Goal: Task Accomplishment & Management: Complete application form

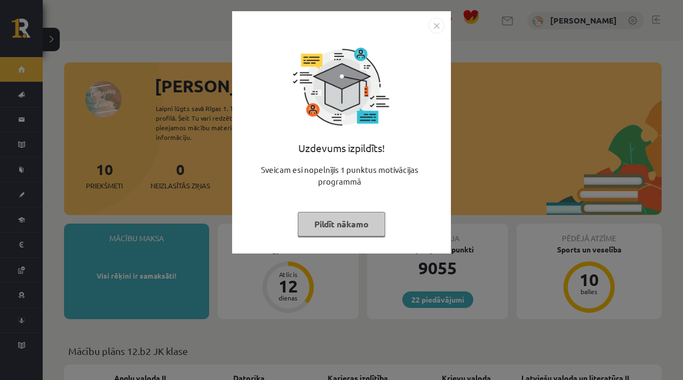
click at [337, 217] on button "Pildīt nākamo" at bounding box center [342, 224] width 88 height 25
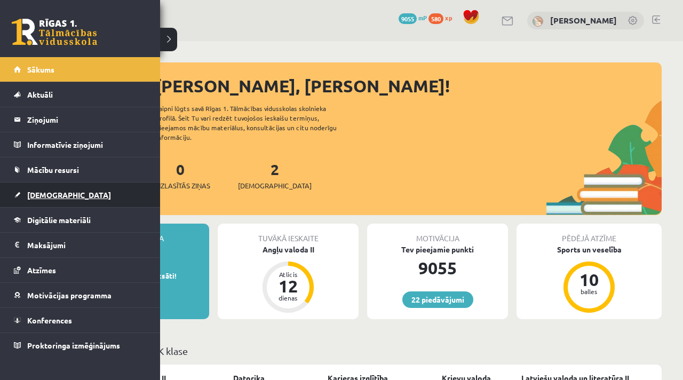
click at [33, 189] on link "[DEMOGRAPHIC_DATA]" at bounding box center [80, 195] width 133 height 25
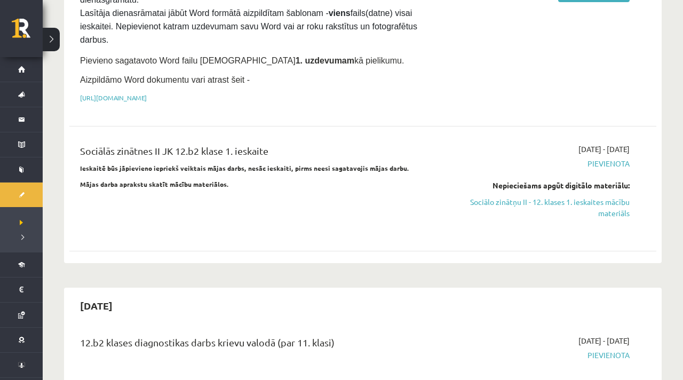
scroll to position [195, 0]
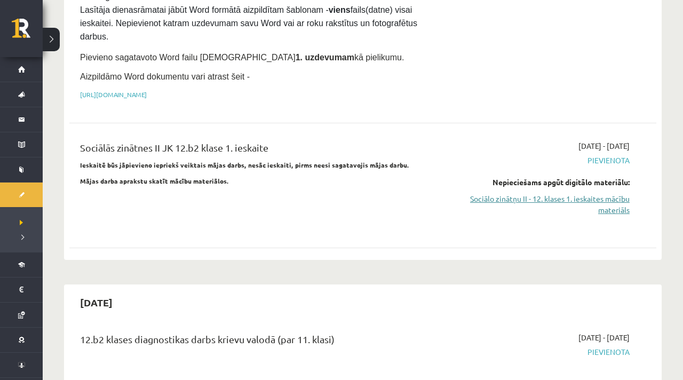
click at [505, 194] on link "Sociālo zinātņu II - 12. klases 1. ieskaites mācību materiāls" at bounding box center [544, 204] width 172 height 22
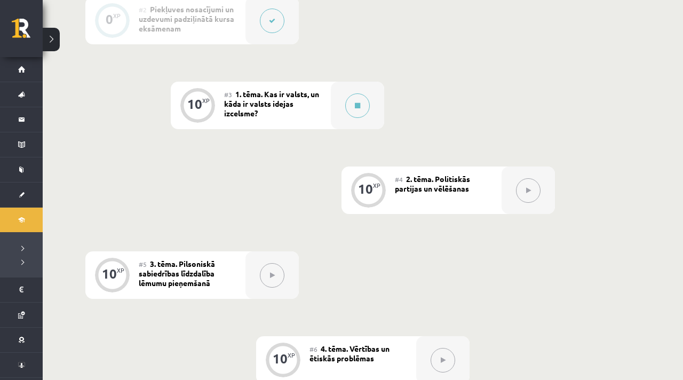
scroll to position [407, 0]
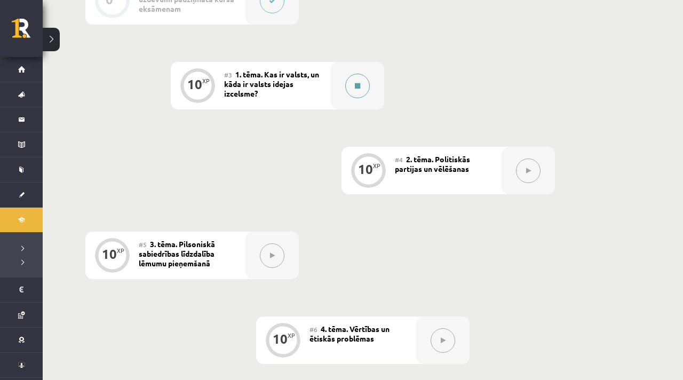
click at [368, 85] on button at bounding box center [357, 86] width 25 height 25
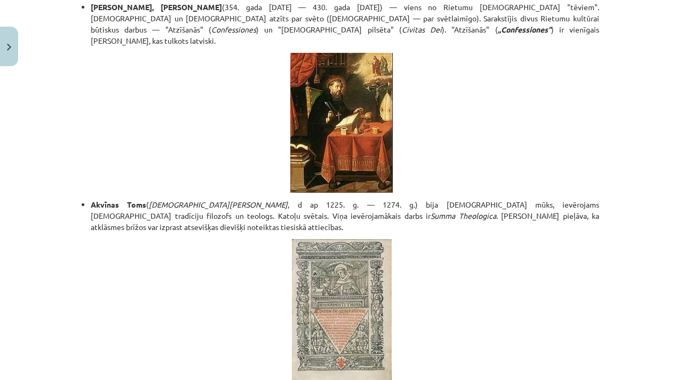
scroll to position [0, 0]
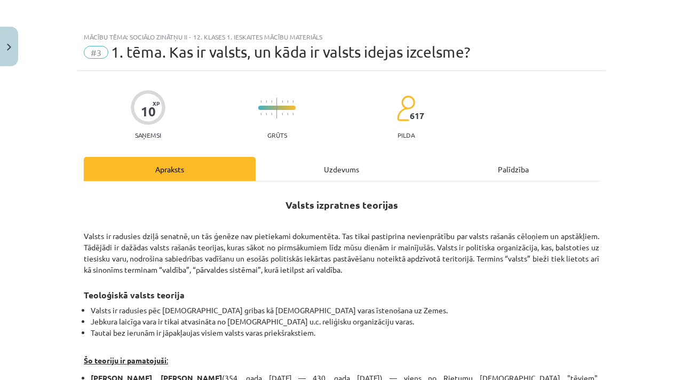
click at [325, 160] on div "Uzdevums" at bounding box center [342, 169] width 172 height 24
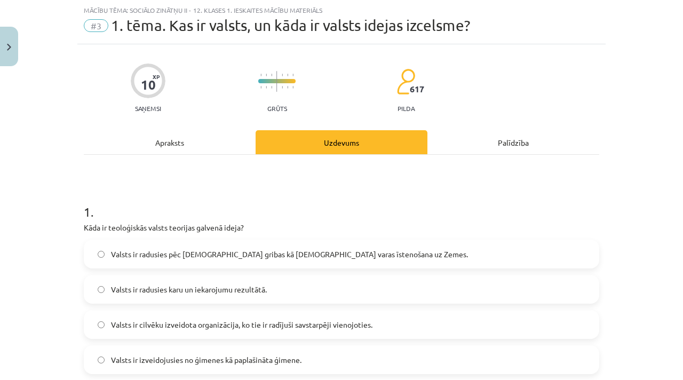
scroll to position [41, 0]
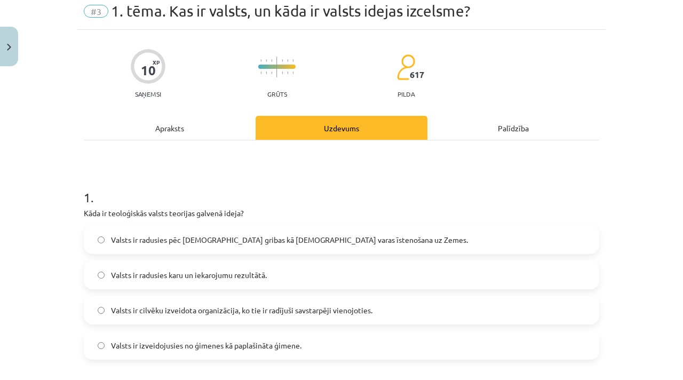
click at [192, 241] on span "Valsts ir radusies pēc [DEMOGRAPHIC_DATA] gribas kā [DEMOGRAPHIC_DATA] varas īs…" at bounding box center [289, 239] width 357 height 11
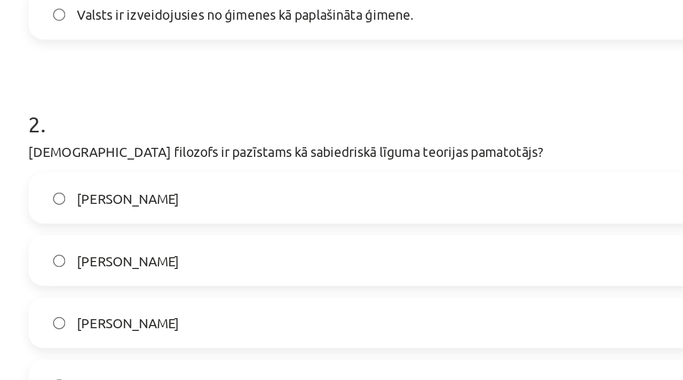
scroll to position [277, 0]
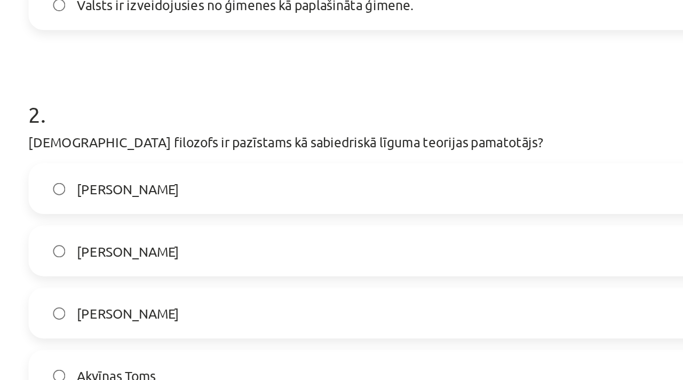
click at [165, 215] on label "[PERSON_NAME]" at bounding box center [342, 209] width 514 height 27
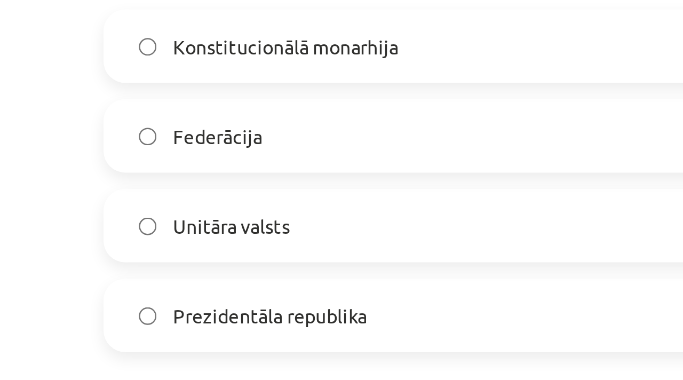
scroll to position [566, 0]
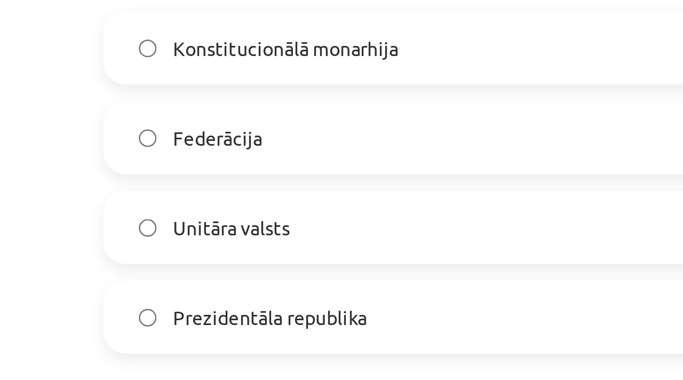
click at [143, 141] on label "Konstitucionālā monarhija" at bounding box center [342, 134] width 514 height 27
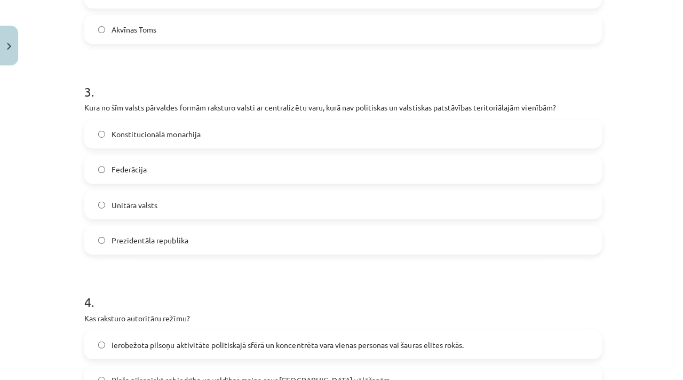
scroll to position [407, 0]
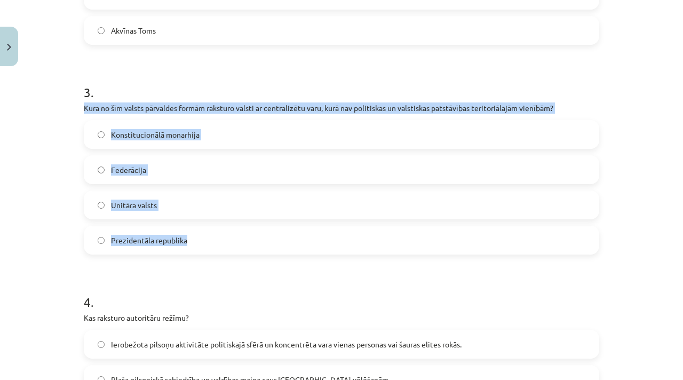
drag, startPoint x: 80, startPoint y: 106, endPoint x: 243, endPoint y: 243, distance: 213.3
click at [243, 247] on div "10 XP Saņemsi Grūts 617 pilda Apraksts Uzdevums Palīdzība 1 . Kāda ir teoloģisk…" at bounding box center [341, 138] width 529 height 1266
copy div "Kura no šīm valsts pārvaldes formām raksturo valsti ar centralizētu varu, kurā …"
click at [162, 215] on label "Unitāra valsts" at bounding box center [342, 205] width 514 height 27
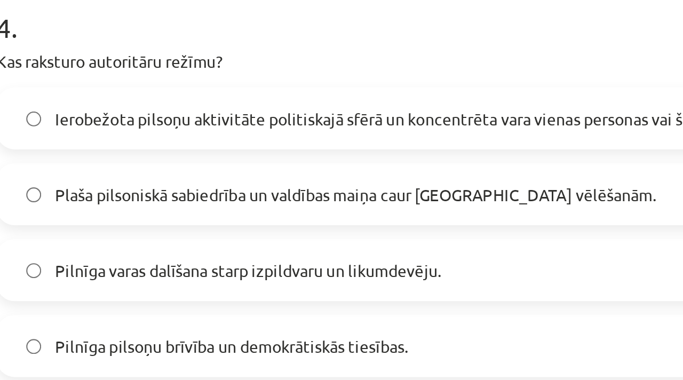
scroll to position [780, 0]
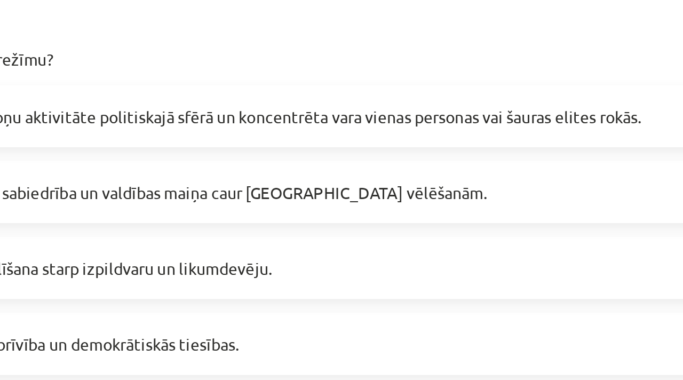
click at [242, 133] on span "Ierobežota pilsoņu aktivitāte politiskajā sfērā un koncentrēta vara vienas pers…" at bounding box center [286, 129] width 351 height 11
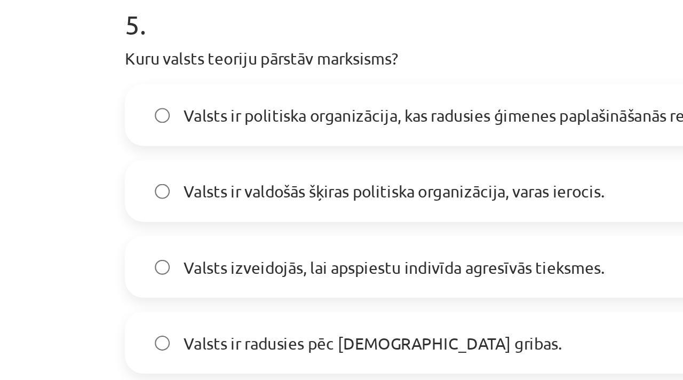
scroll to position [902, 0]
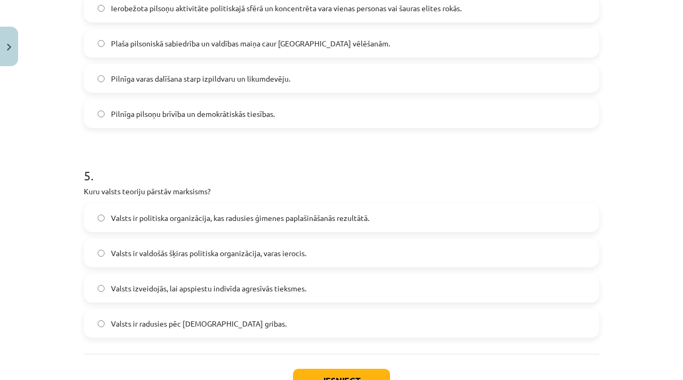
click at [281, 213] on span "Valsts ir politiska organizācija, kas radusies ģimenes paplašināšanās rezultātā." at bounding box center [240, 217] width 258 height 11
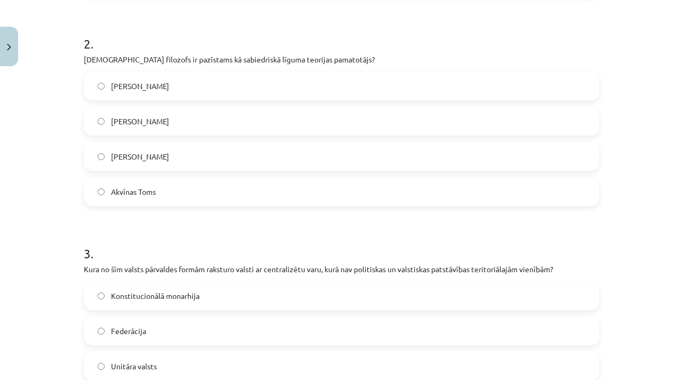
scroll to position [53, 0]
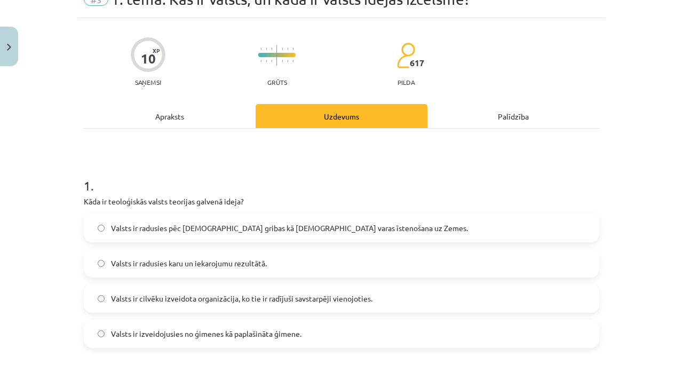
click at [177, 126] on div "Apraksts" at bounding box center [170, 116] width 172 height 24
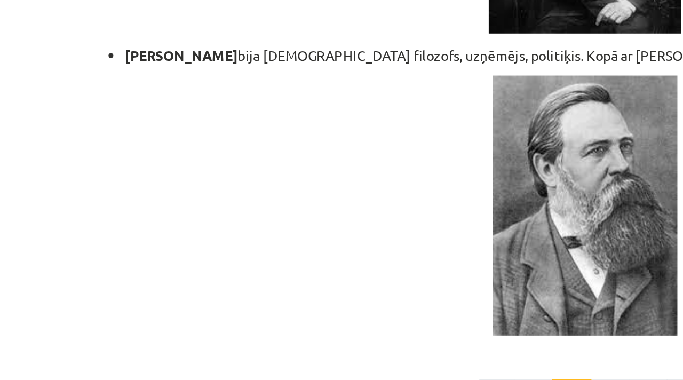
scroll to position [2315, 0]
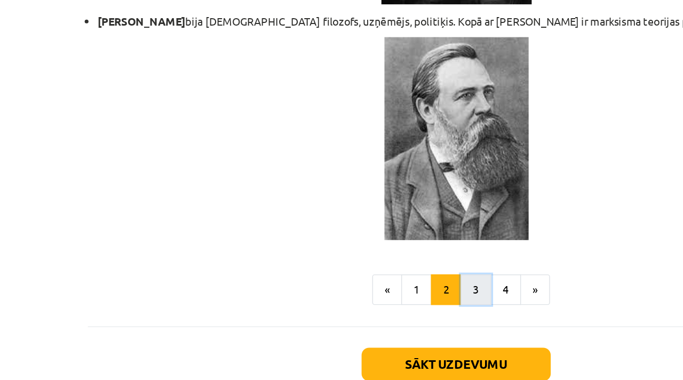
click at [354, 250] on button "3" at bounding box center [355, 260] width 21 height 21
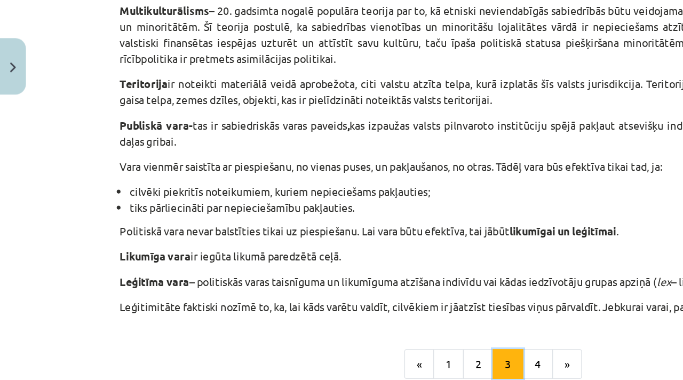
scroll to position [651, 0]
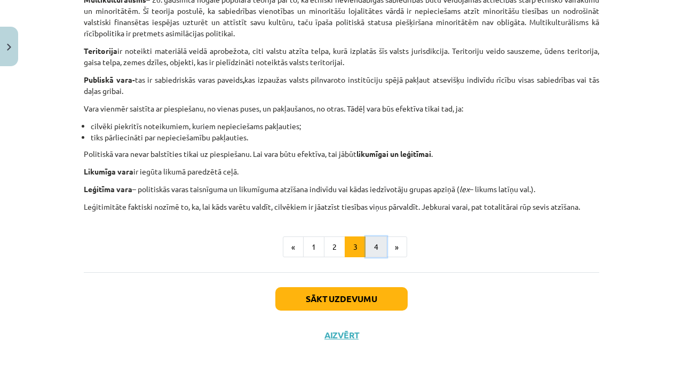
click at [375, 249] on button "4" at bounding box center [376, 246] width 21 height 21
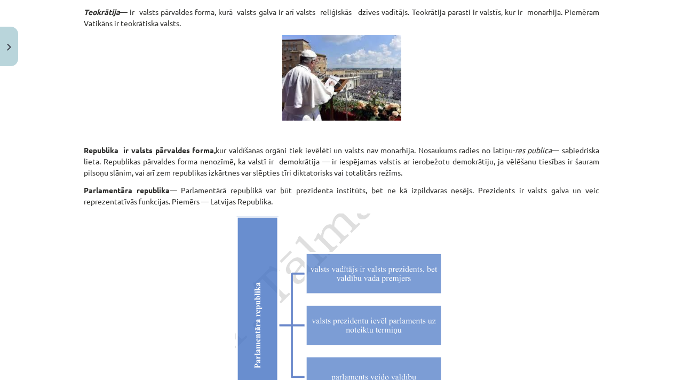
scroll to position [3051, 0]
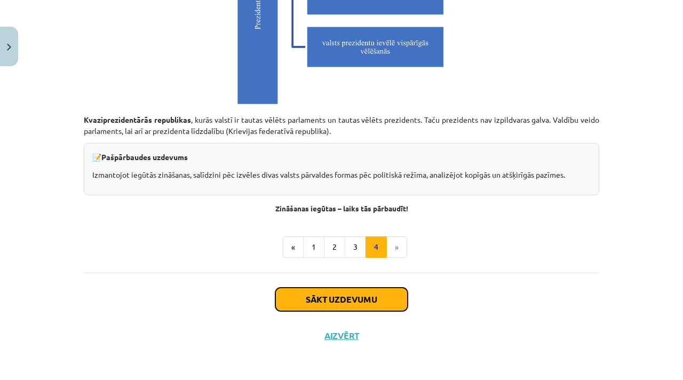
click at [346, 298] on button "Sākt uzdevumu" at bounding box center [341, 299] width 132 height 23
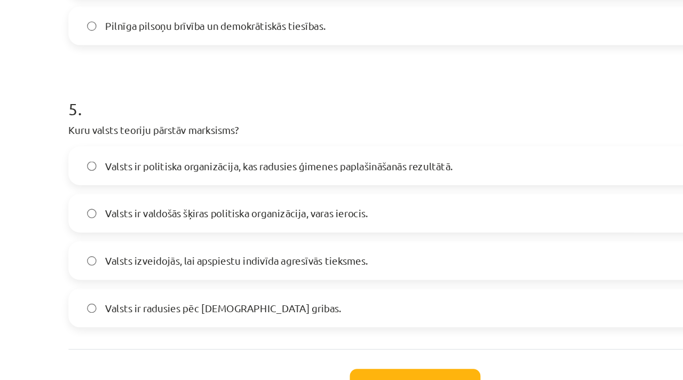
scroll to position [957, 0]
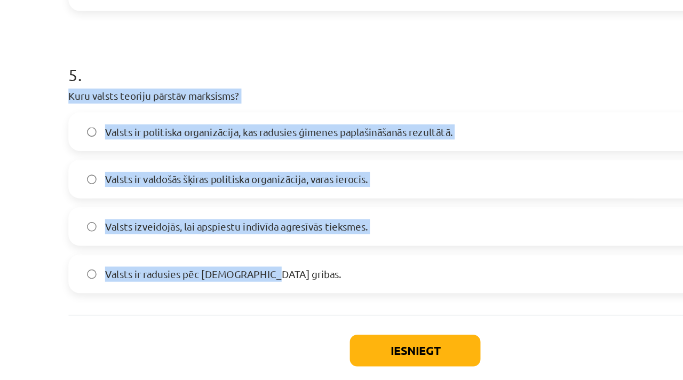
drag, startPoint x: 84, startPoint y: 135, endPoint x: 238, endPoint y: 269, distance: 204.3
click at [240, 269] on div "5 . Kuru valsts teoriju pārstāv marksisms? Valsts ir politiska organizācija, ka…" at bounding box center [342, 188] width 516 height 188
copy div "Kuru valsts teoriju pārstāv marksisms? Valsts ir politiska organizācija, kas ra…"
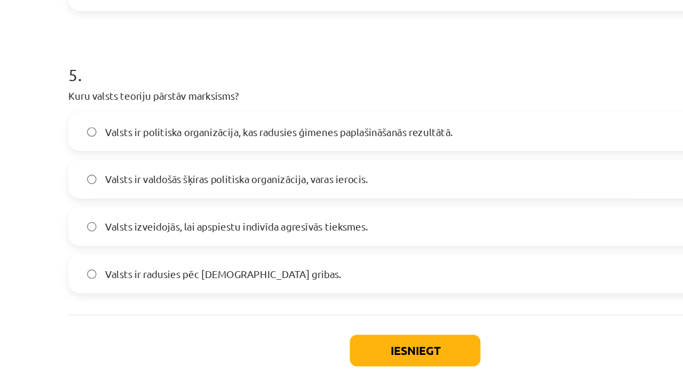
click at [97, 329] on div "Iesniegt Aizvērt" at bounding box center [342, 336] width 516 height 75
click at [127, 204] on label "Valsts ir valdošās šķiras politiska organizācija, varas ierocis." at bounding box center [342, 198] width 514 height 27
click at [351, 348] on div "Iesniegt Aizvērt" at bounding box center [342, 336] width 516 height 75
drag, startPoint x: 321, startPoint y: 324, endPoint x: 187, endPoint y: 54, distance: 301.1
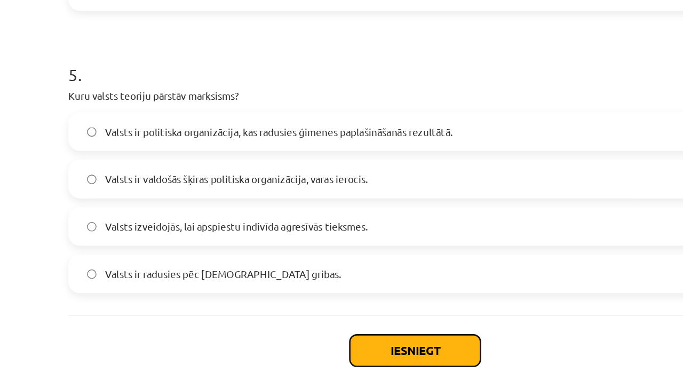
click at [371, 321] on button "Iesniegt" at bounding box center [341, 325] width 97 height 23
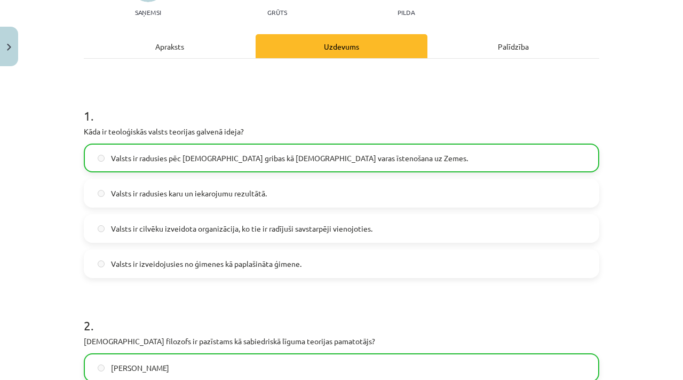
scroll to position [1018, 0]
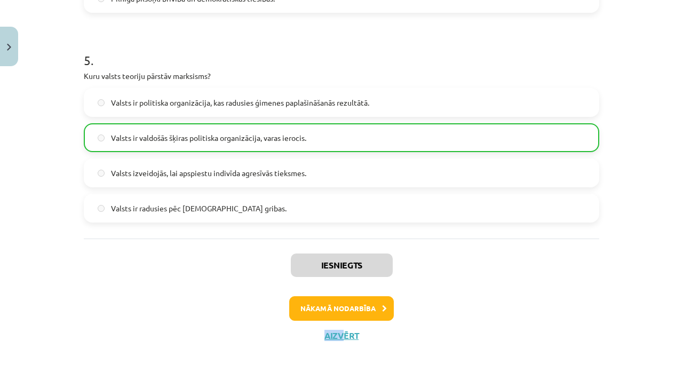
drag, startPoint x: 341, startPoint y: 325, endPoint x: 342, endPoint y: 340, distance: 15.0
click at [342, 340] on div "Iesniegts Nākamā nodarbība Aizvērt" at bounding box center [342, 293] width 516 height 109
click at [342, 340] on button "Aizvērt" at bounding box center [341, 335] width 41 height 11
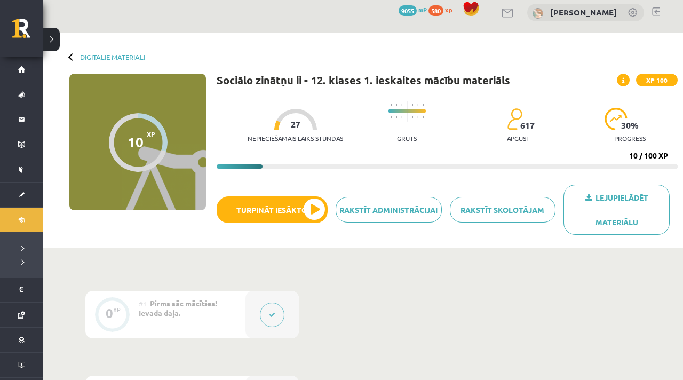
scroll to position [14, 0]
